Goal: Task Accomplishment & Management: Complete application form

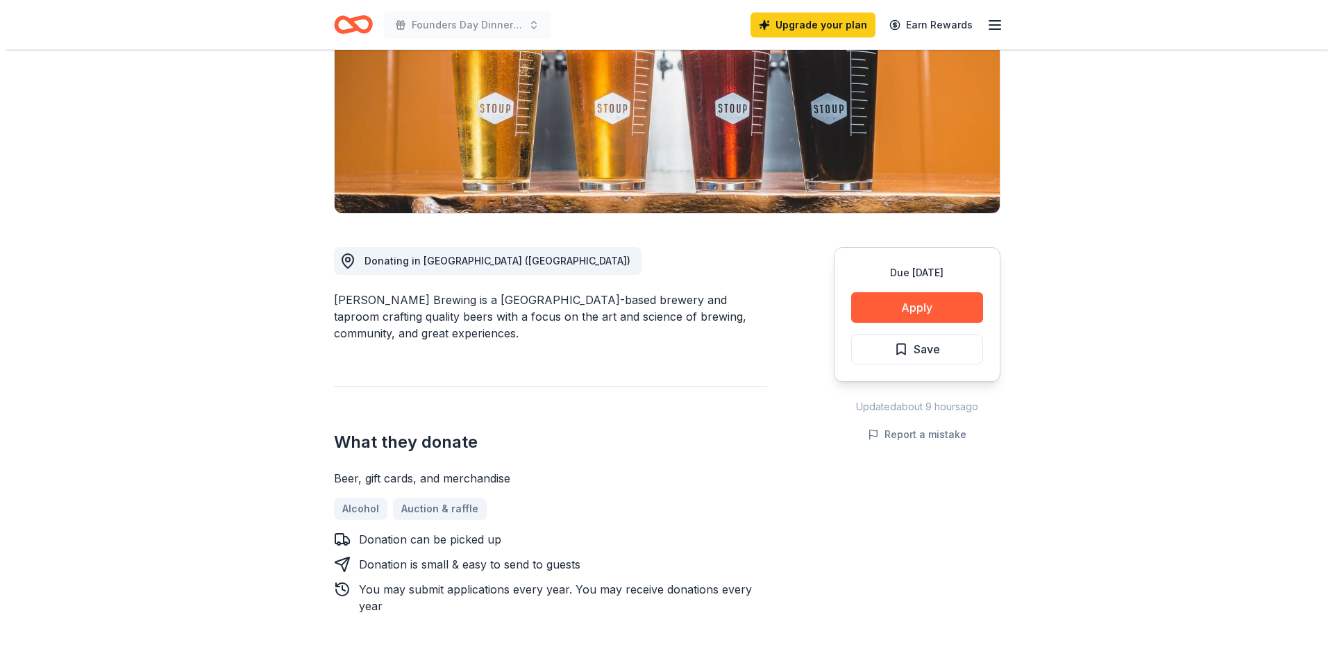
scroll to position [278, 0]
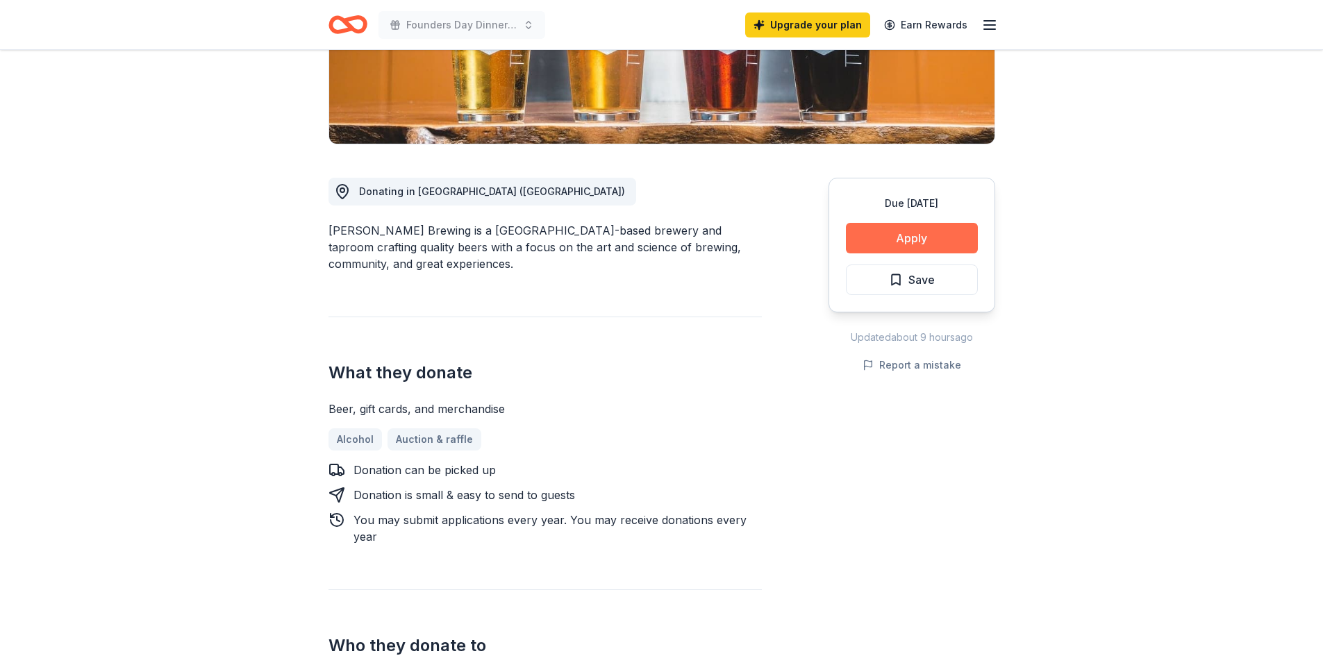
click at [937, 237] on button "Apply" at bounding box center [912, 238] width 132 height 31
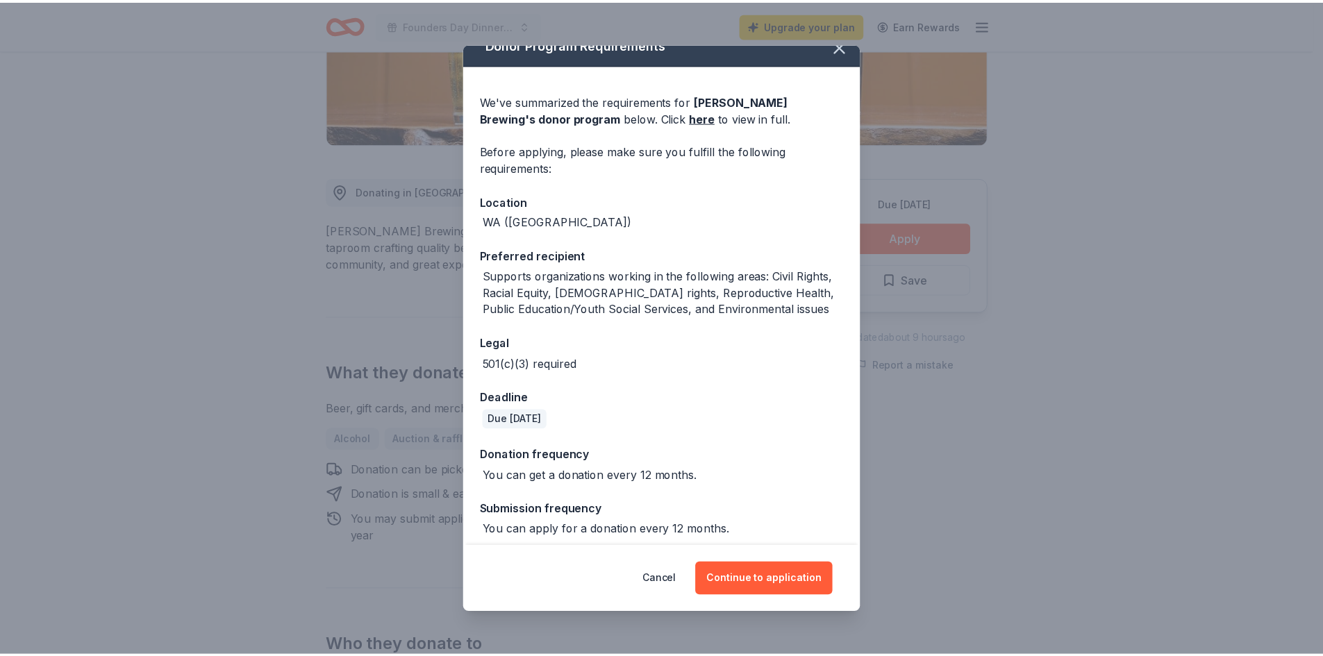
scroll to position [26, 0]
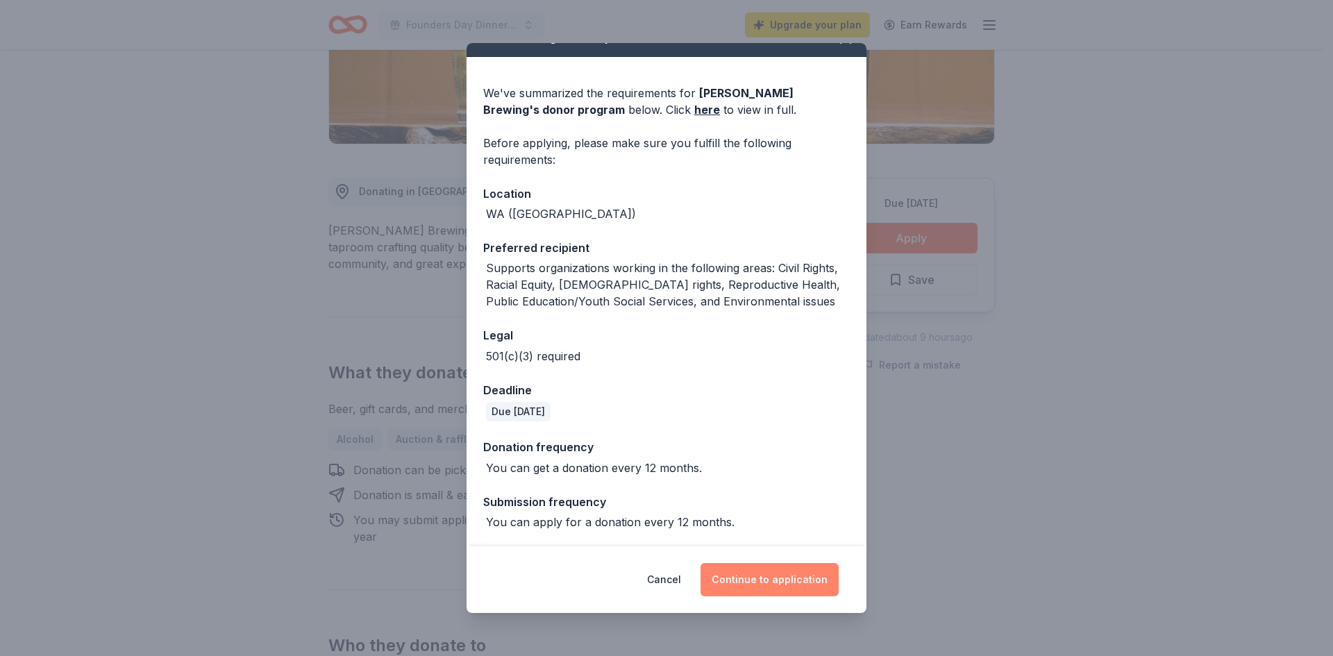
click at [781, 585] on button "Continue to application" at bounding box center [770, 579] width 138 height 33
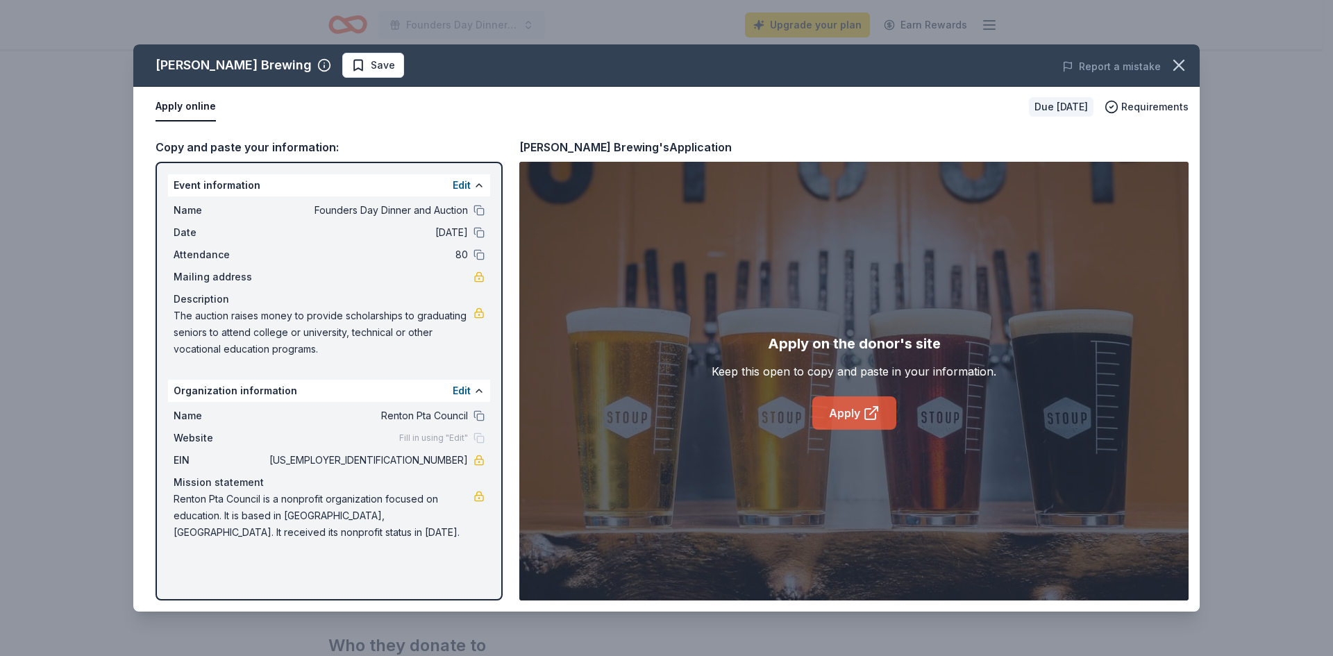
click at [871, 418] on icon at bounding box center [871, 413] width 17 height 17
click at [319, 333] on span "The auction raises money to provide scholarships to graduating seniors to atten…" at bounding box center [324, 333] width 300 height 50
drag, startPoint x: 260, startPoint y: 539, endPoint x: 183, endPoint y: 517, distance: 80.4
click at [183, 517] on span "Renton Pta Council is a nonprofit organization focused on education. It is base…" at bounding box center [324, 516] width 300 height 50
click at [240, 517] on span "Renton Pta Council is a nonprofit organization focused on education. It is base…" at bounding box center [324, 516] width 300 height 50
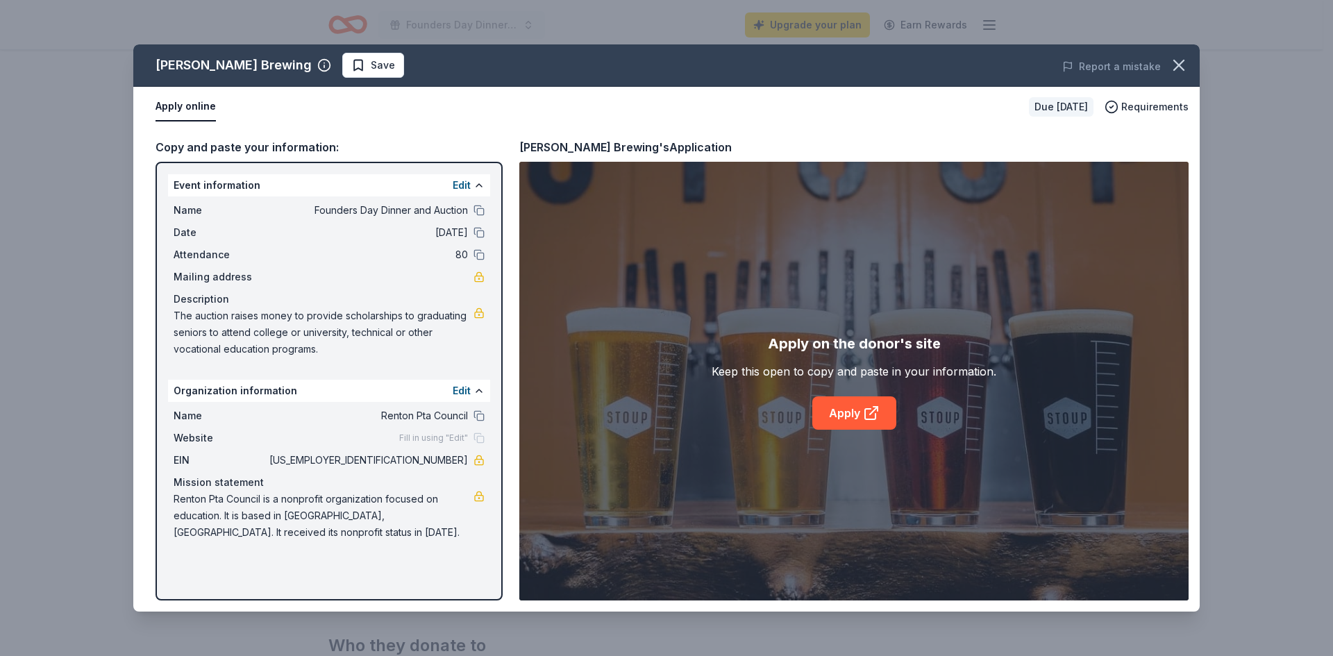
drag, startPoint x: 171, startPoint y: 500, endPoint x: 251, endPoint y: 550, distance: 93.6
click at [251, 550] on div "Event information Edit Name Founders Day Dinner and Auction Date [DATE] Attenda…" at bounding box center [329, 381] width 347 height 439
drag, startPoint x: 236, startPoint y: 521, endPoint x: 217, endPoint y: 524, distance: 19.6
click at [217, 524] on span "Renton Pta Council is a nonprofit organization focused on education. It is base…" at bounding box center [324, 516] width 300 height 50
drag, startPoint x: 282, startPoint y: 559, endPoint x: 151, endPoint y: 498, distance: 144.5
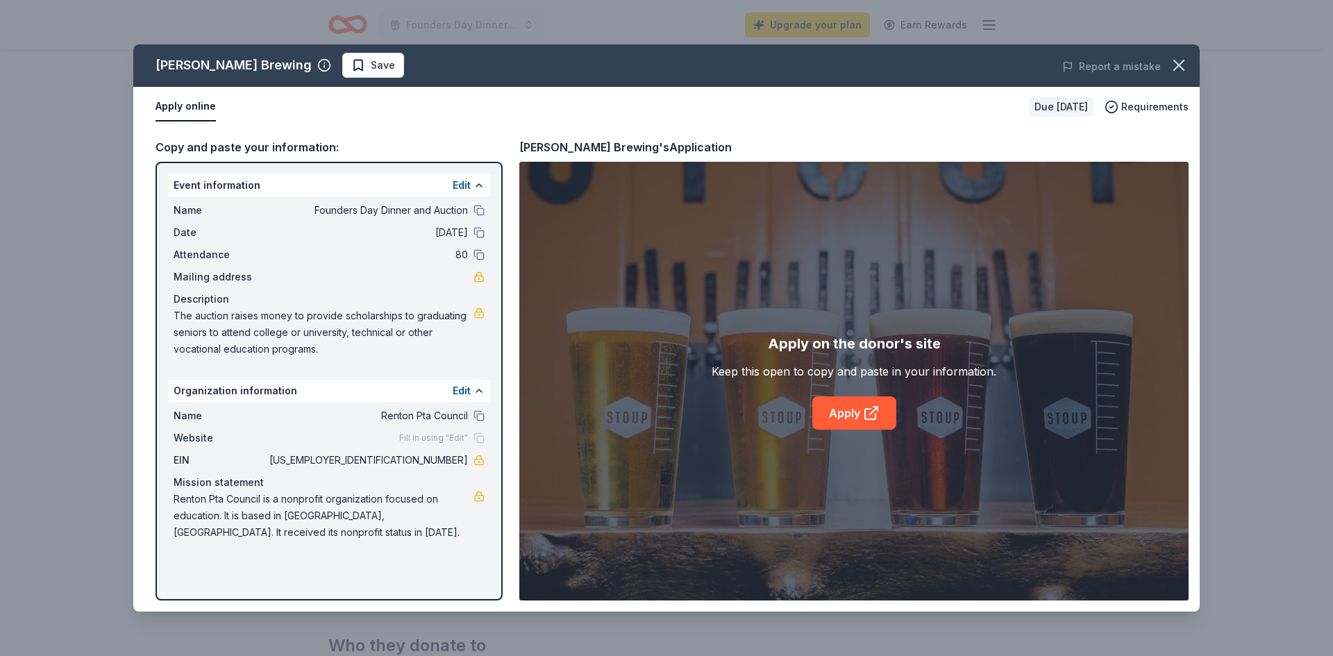
click at [151, 498] on div "Copy and paste your information: Event information Edit Name Founders Day Dinne…" at bounding box center [666, 369] width 1066 height 485
click at [521, 41] on div "[PERSON_NAME] Brewing Save Report a mistake Apply online Due [DATE] Requirement…" at bounding box center [666, 328] width 1333 height 656
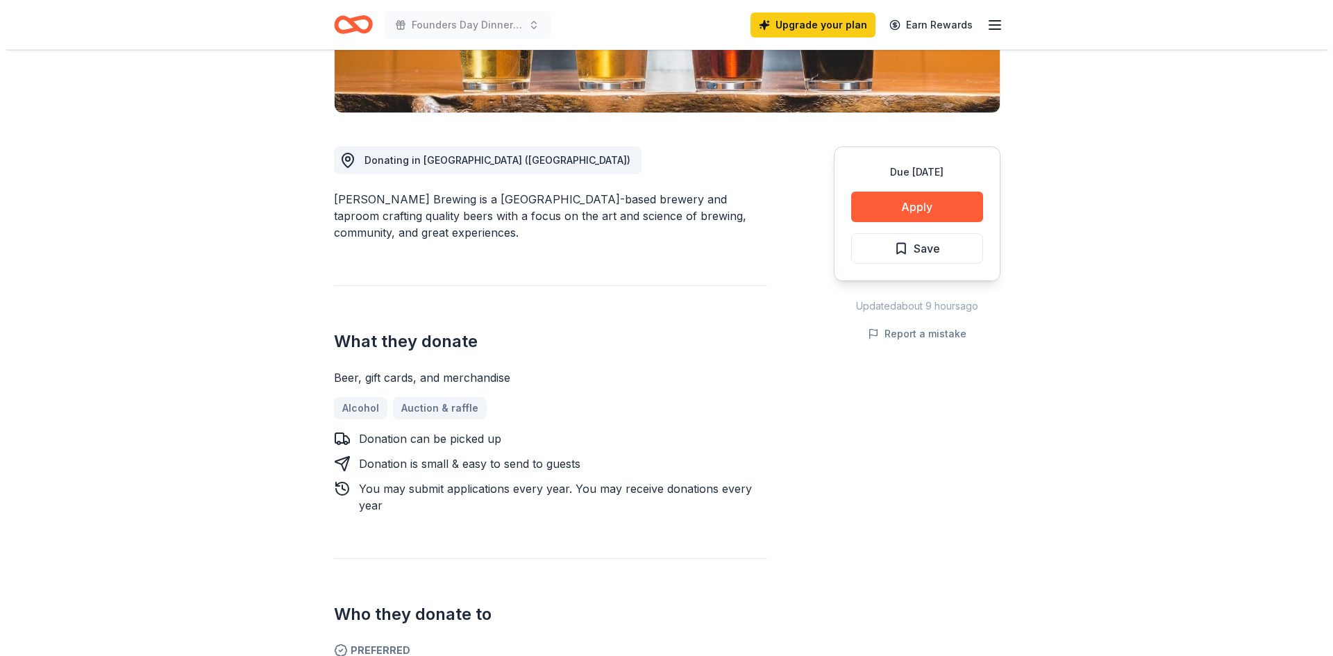
scroll to position [0, 0]
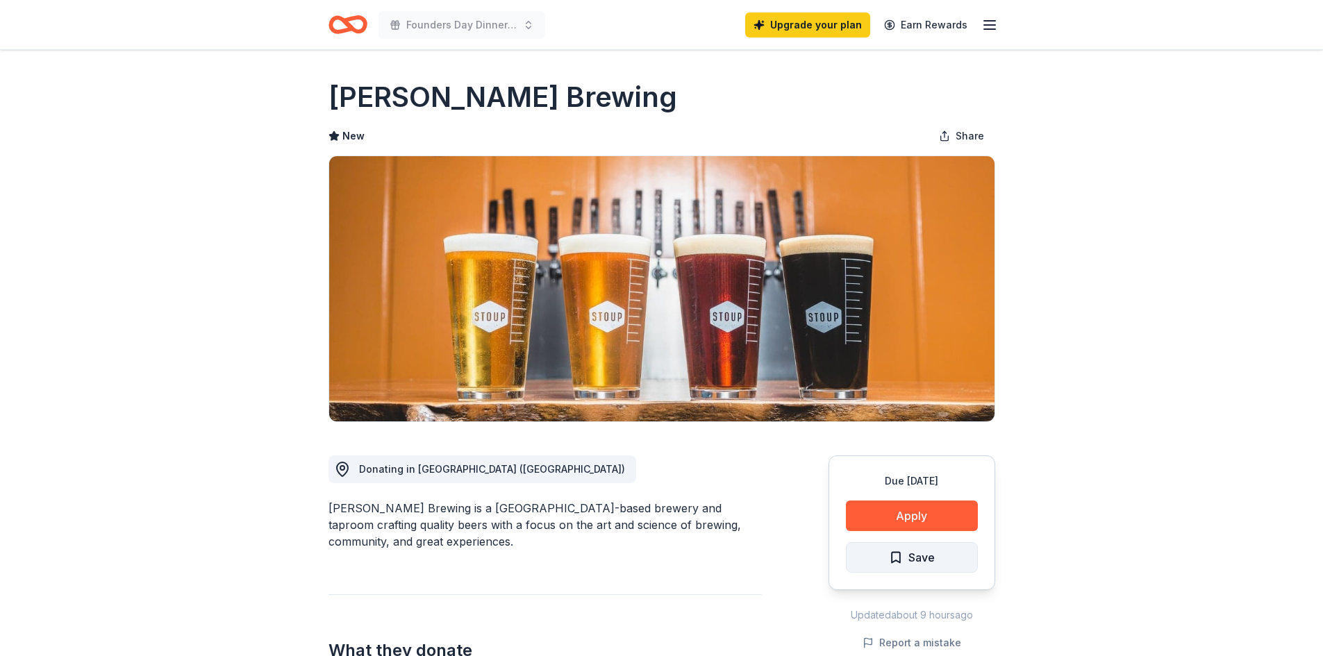
click at [953, 560] on button "Save" at bounding box center [912, 557] width 132 height 31
click at [945, 552] on html "Founders Day Dinner and Auction Upgrade your plan Earn Rewards Due [DATE] Share…" at bounding box center [661, 328] width 1323 height 656
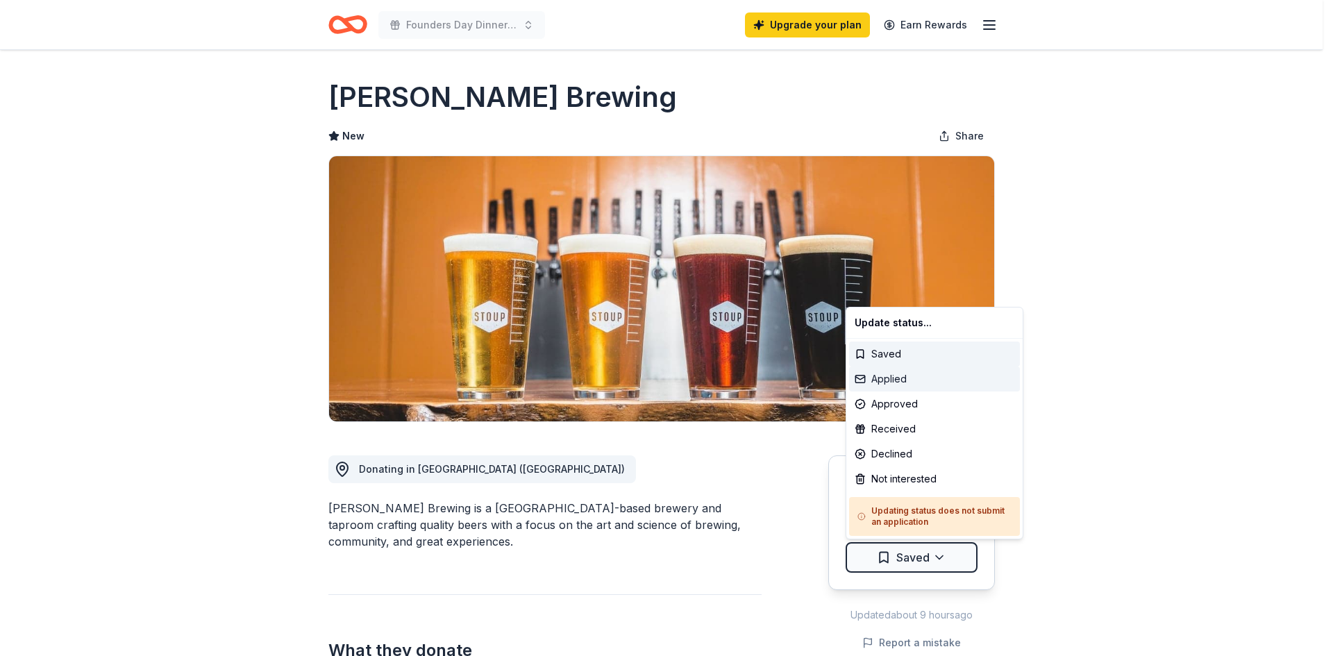
click at [928, 376] on div "Applied" at bounding box center [934, 379] width 171 height 25
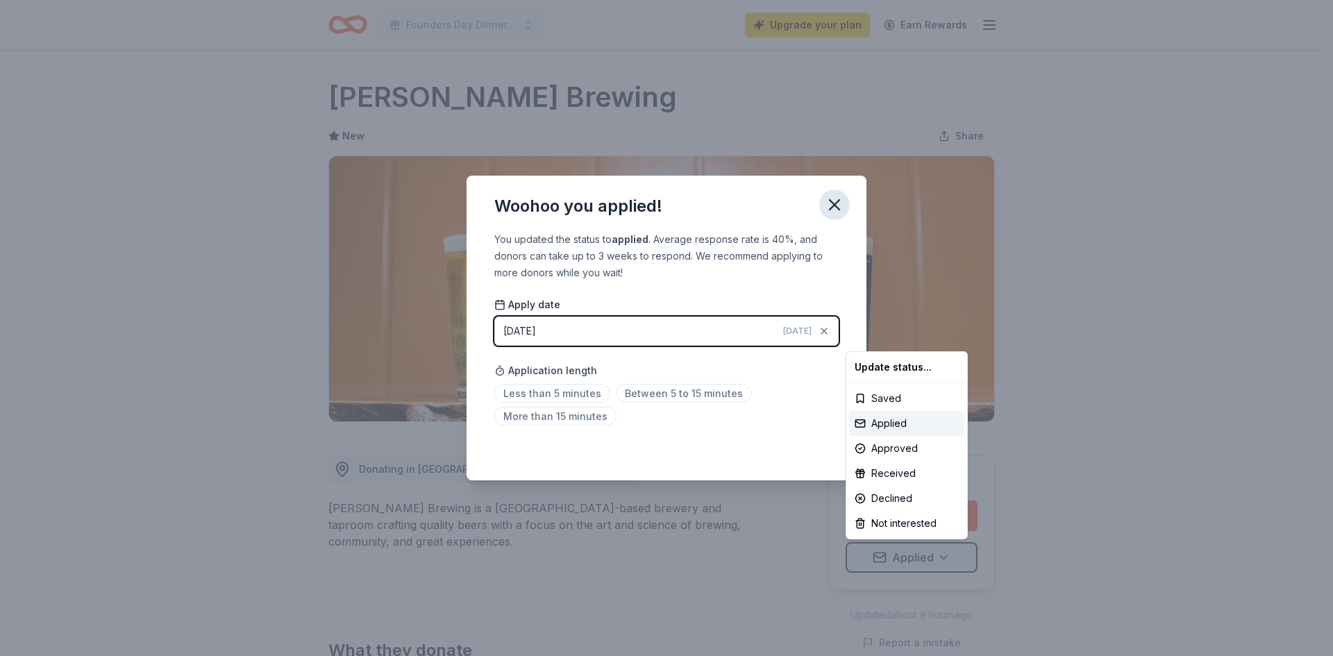
click at [830, 206] on html "Founders Day Dinner and Auction Upgrade your plan Earn Rewards Due [DATE] Share…" at bounding box center [666, 328] width 1333 height 656
